Goal: Navigation & Orientation: Find specific page/section

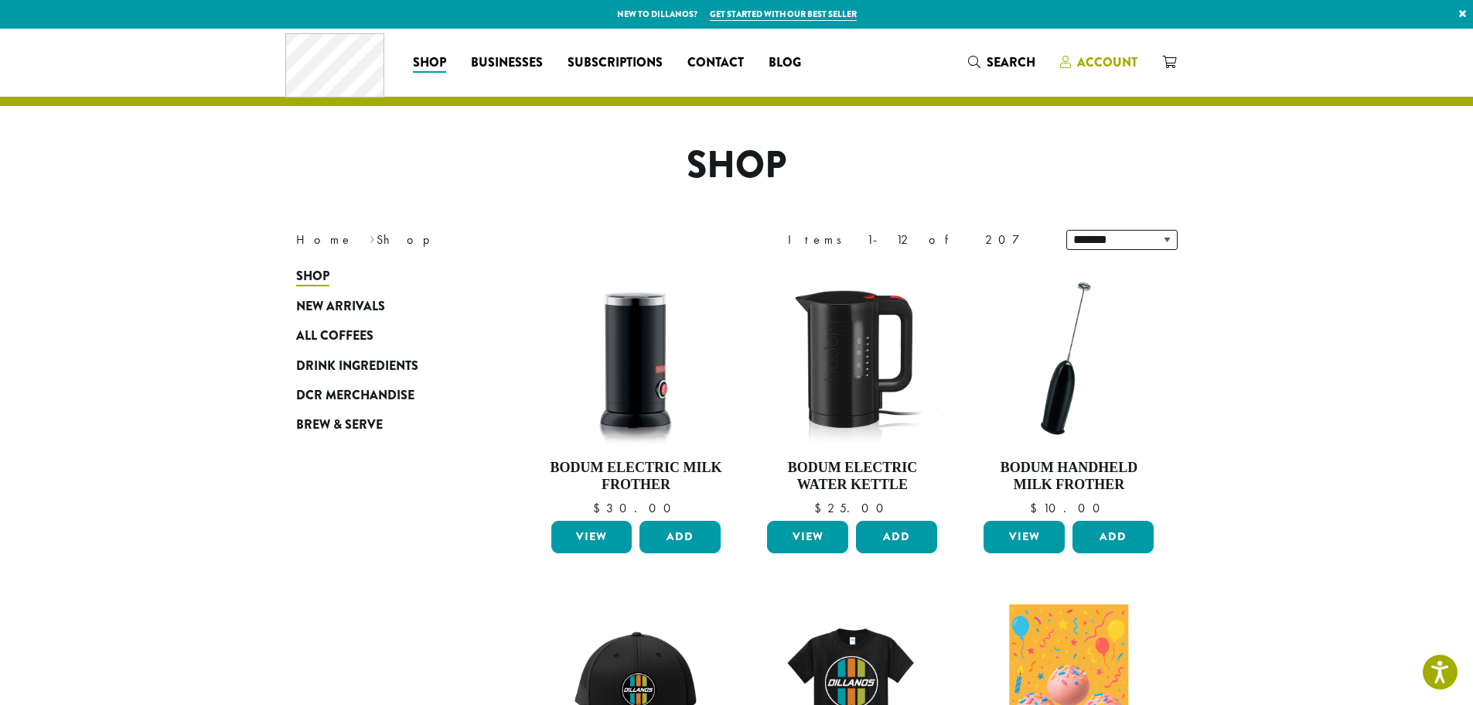
click at [1128, 63] on span "Account" at bounding box center [1107, 62] width 60 height 18
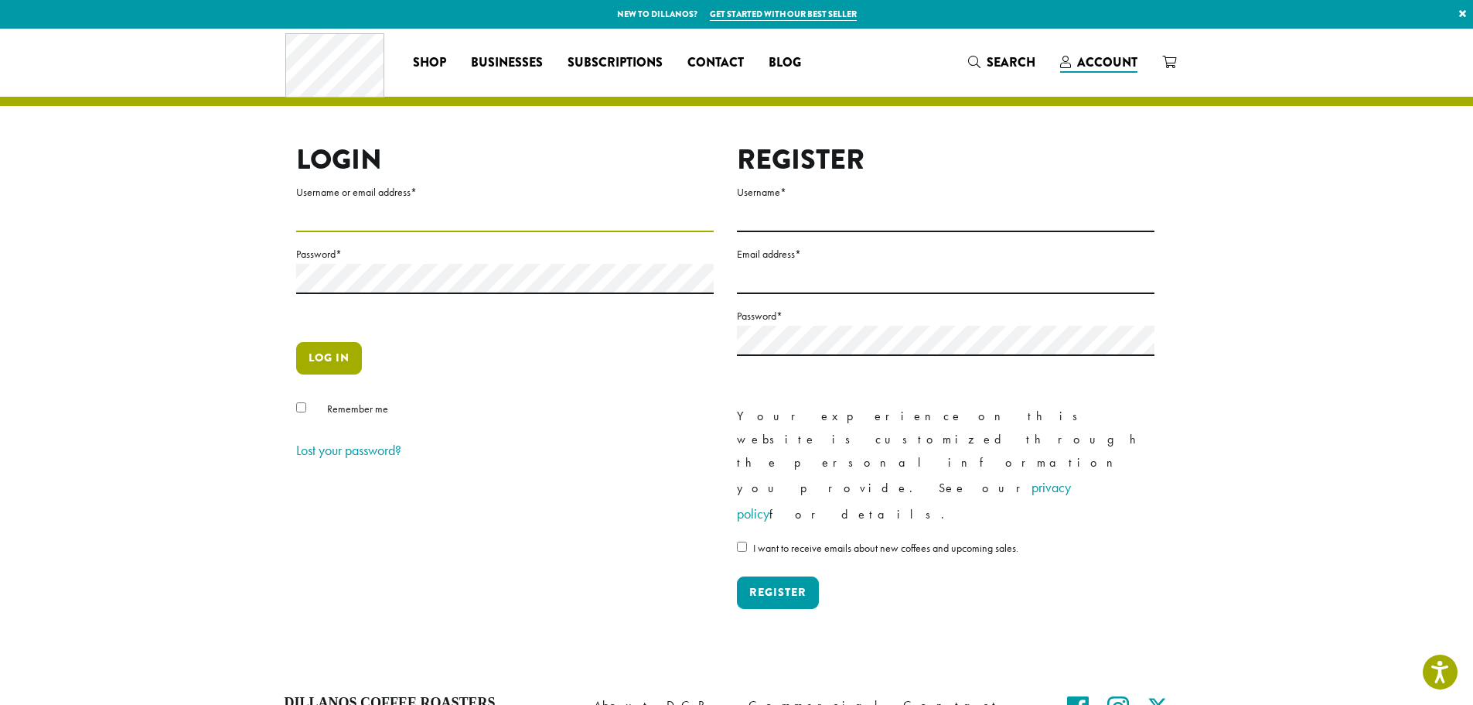
type input "**********"
click at [340, 354] on button "Log in" at bounding box center [329, 358] width 66 height 32
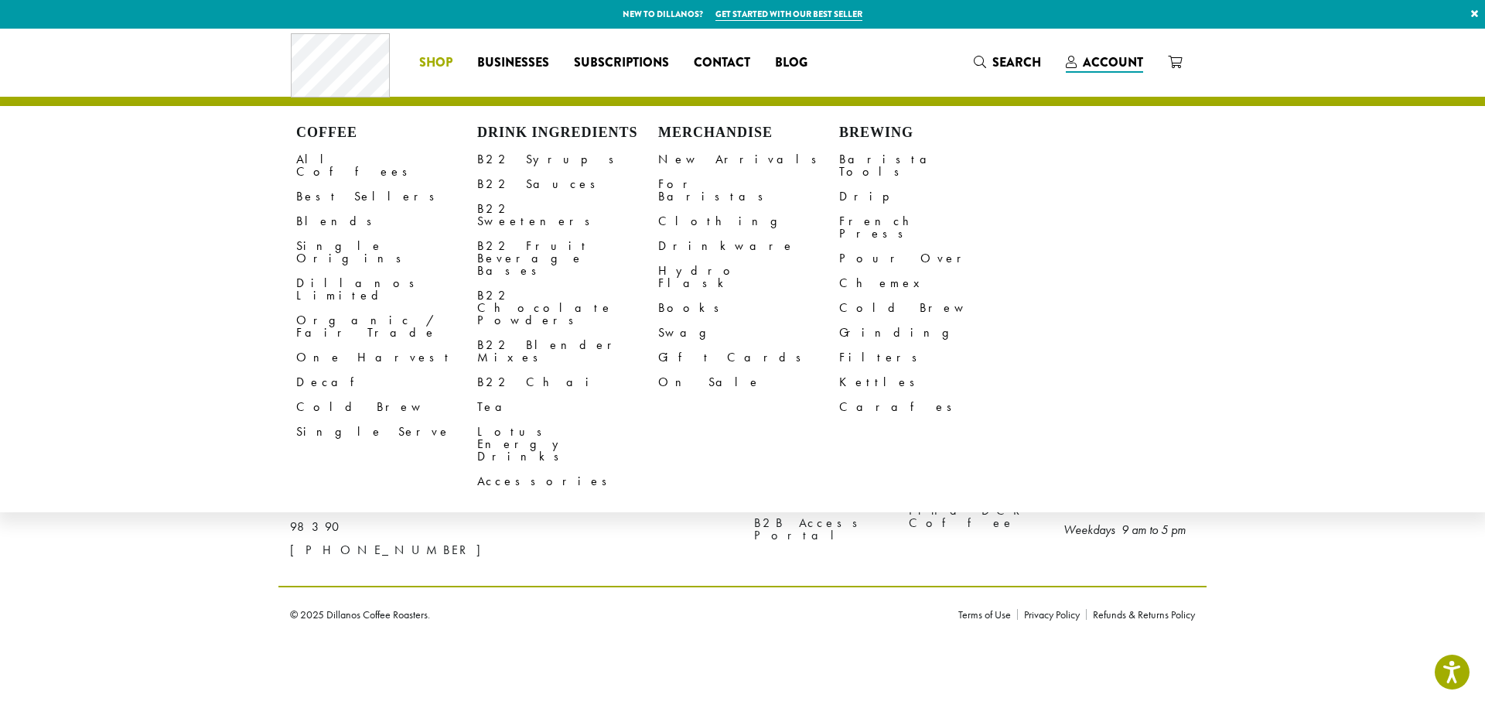
click at [435, 60] on span "Shop" at bounding box center [435, 62] width 33 height 19
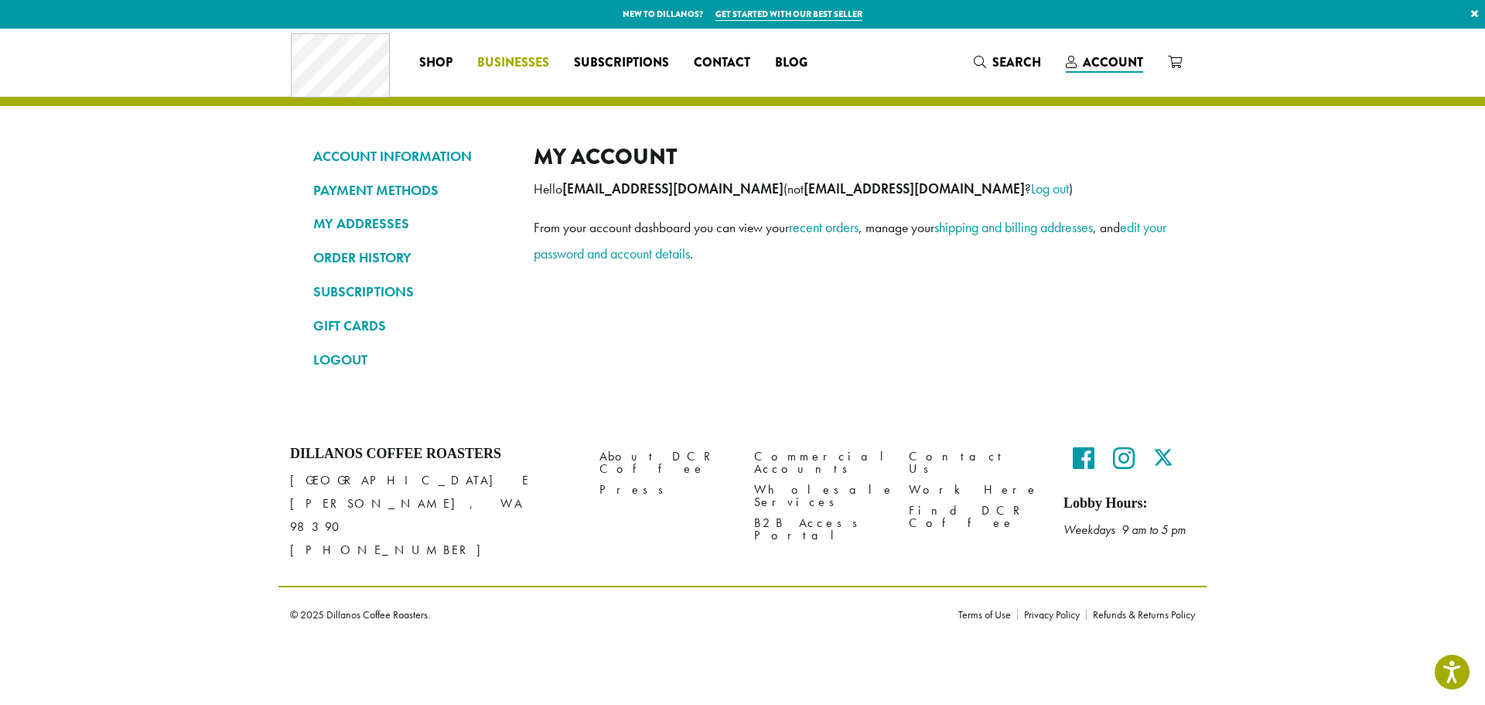
click at [514, 53] on link "Businesses" at bounding box center [513, 62] width 97 height 25
click at [524, 61] on span "Businesses" at bounding box center [513, 62] width 72 height 19
click at [521, 60] on span "Businesses" at bounding box center [513, 62] width 72 height 19
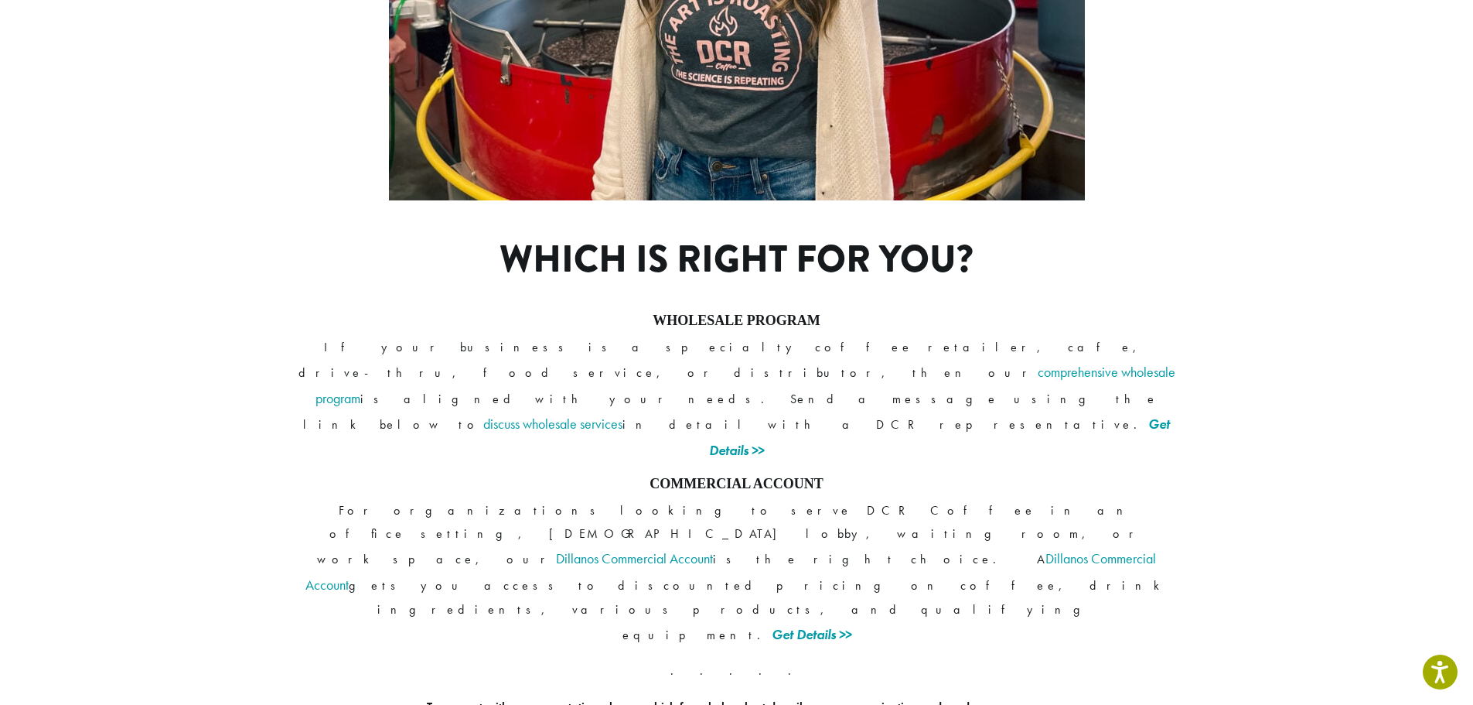
scroll to position [1097, 0]
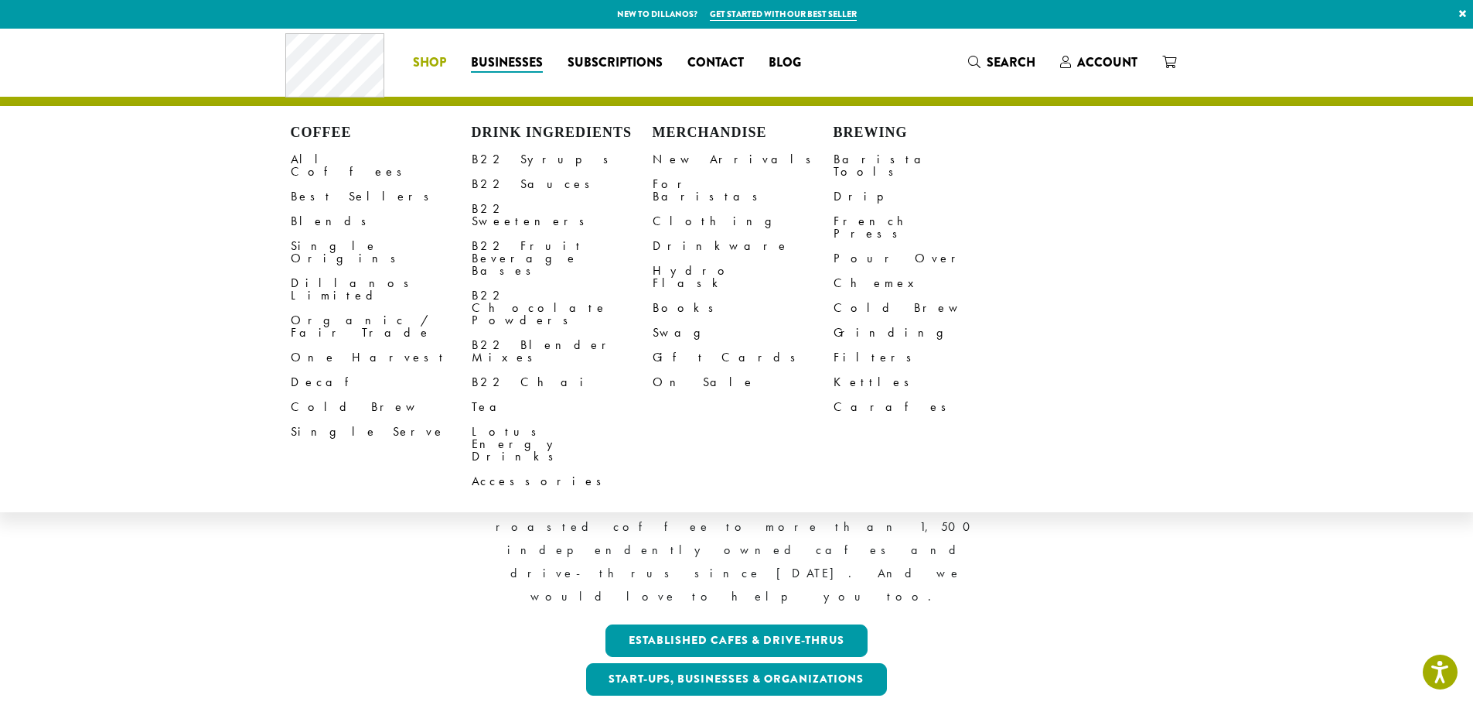
click at [428, 62] on span "Shop" at bounding box center [429, 62] width 33 height 19
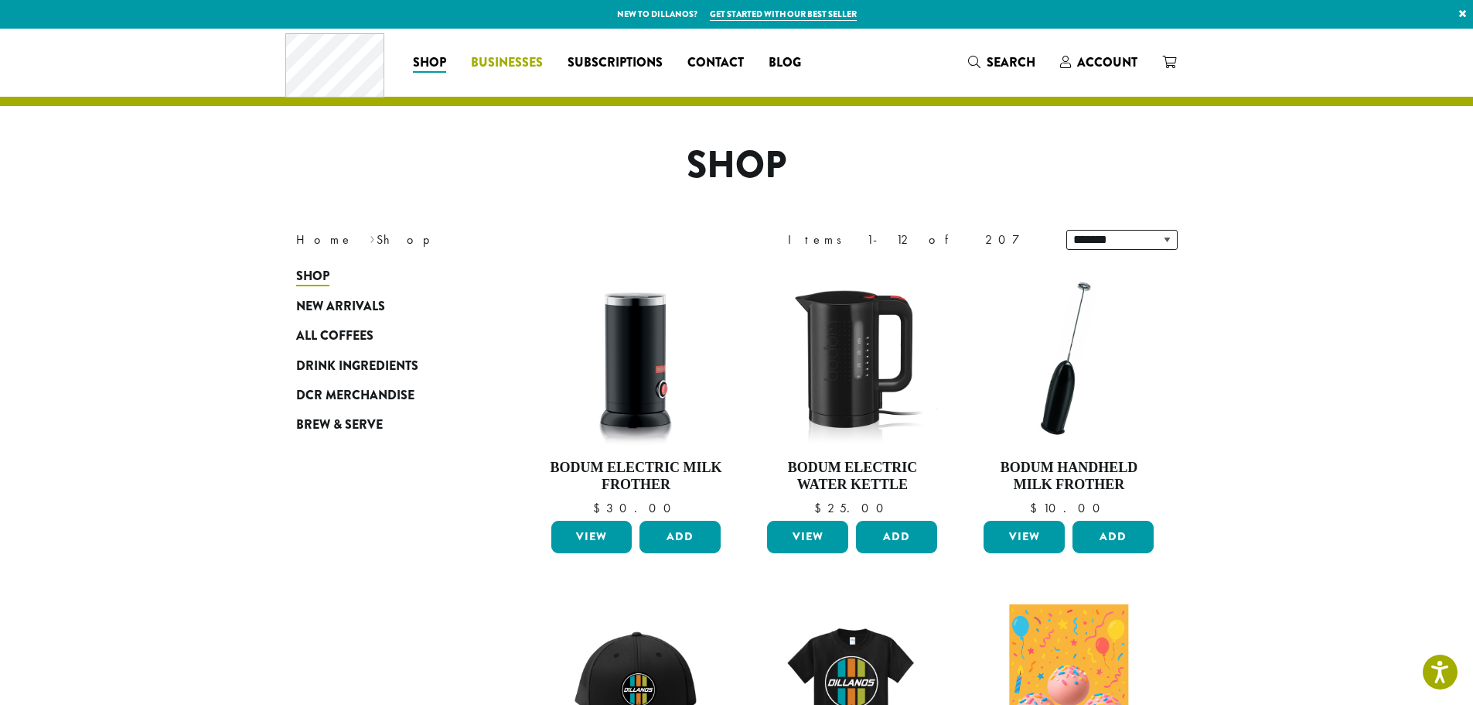
click at [512, 61] on span "Businesses" at bounding box center [507, 62] width 72 height 19
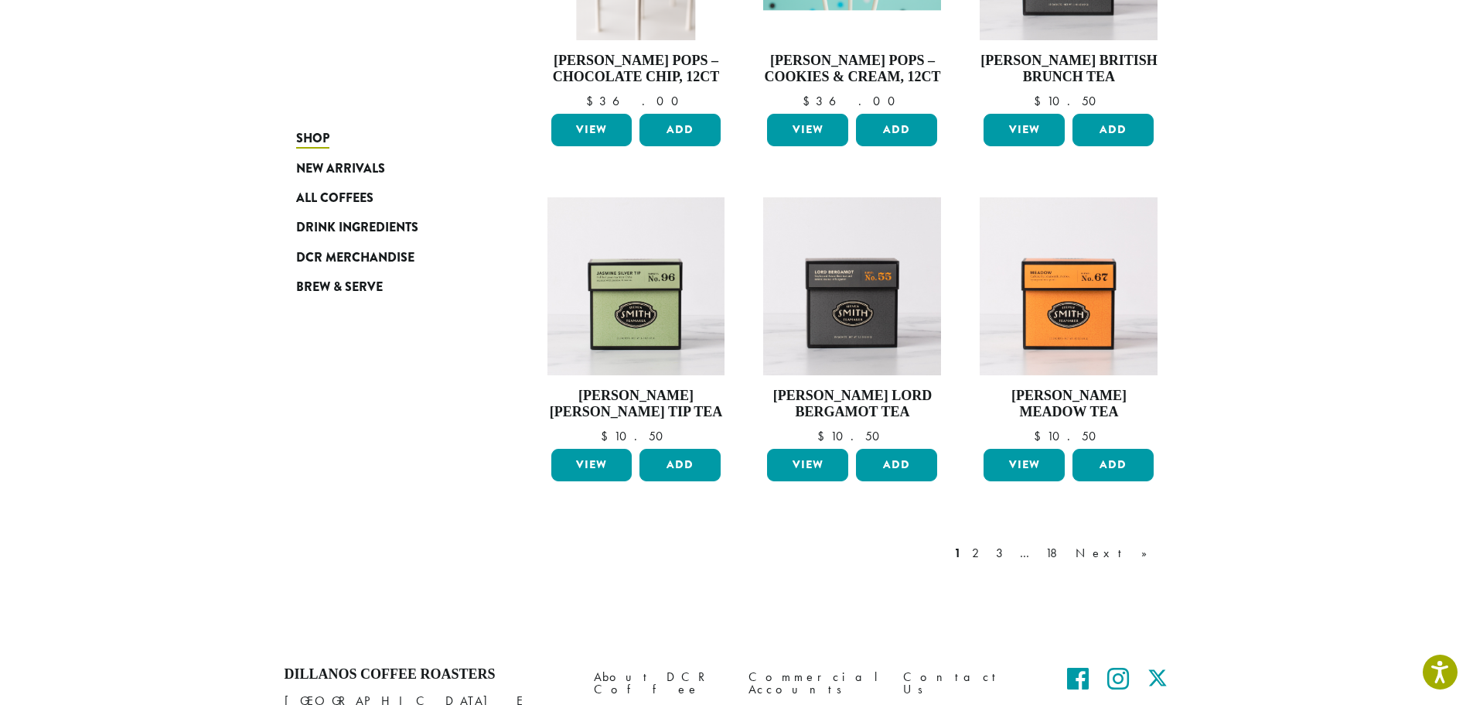
scroll to position [1153, 0]
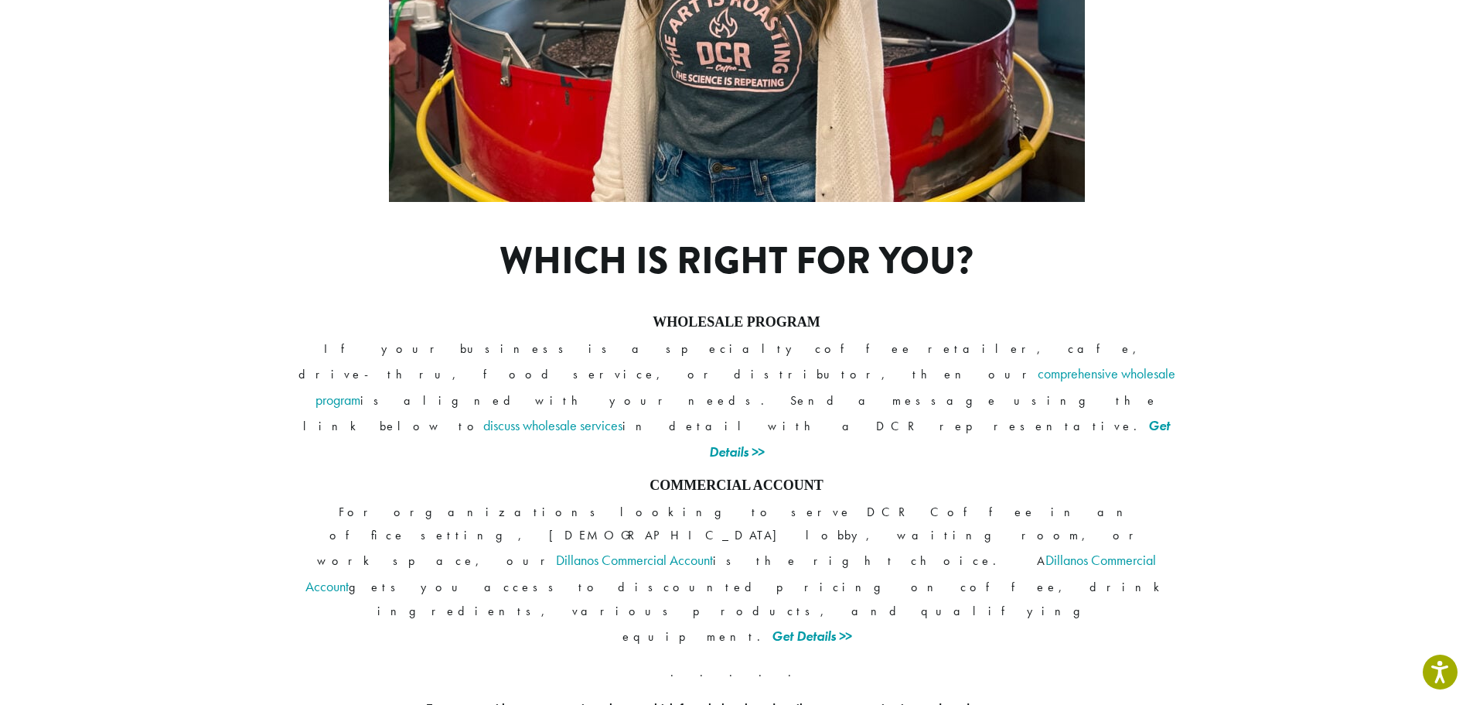
scroll to position [1097, 0]
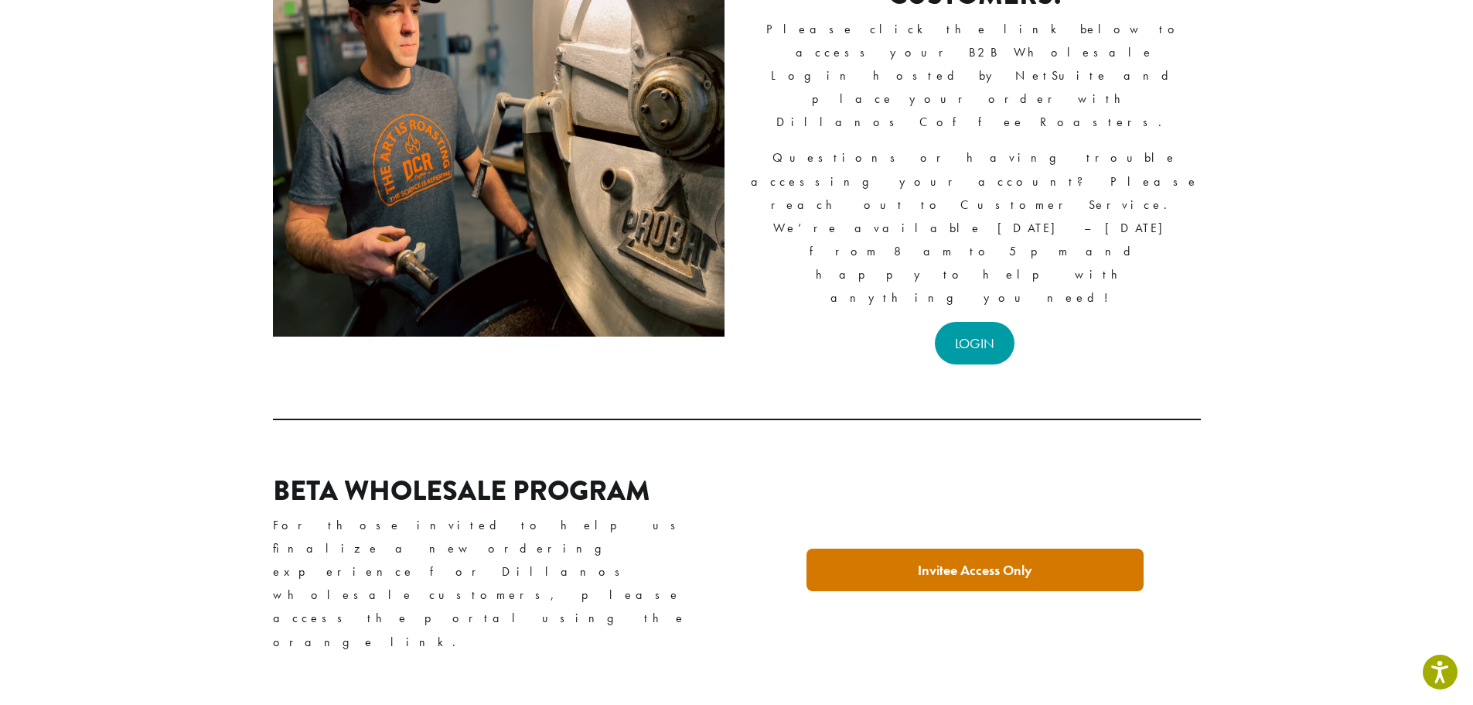
scroll to position [41, 0]
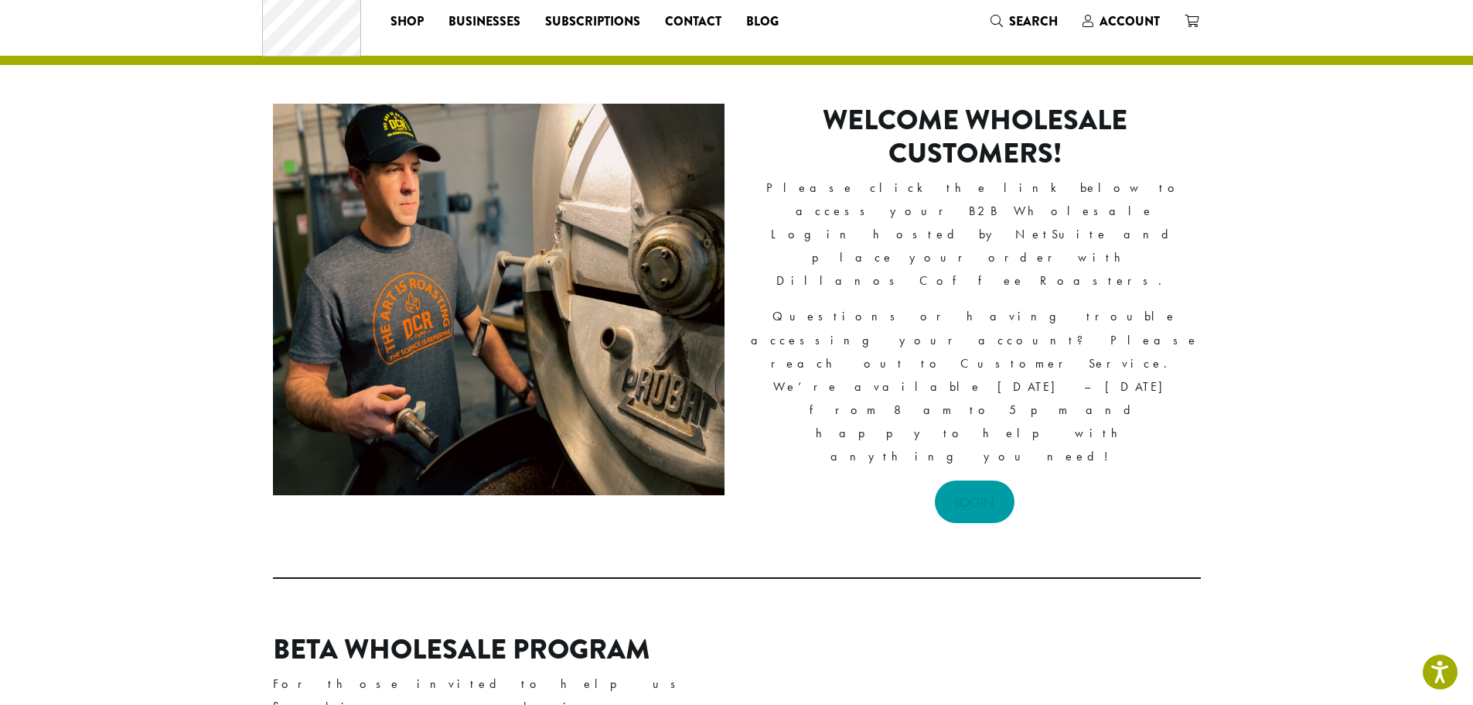
click at [965, 480] on link "LOGIN" at bounding box center [975, 501] width 80 height 43
